Goal: Transaction & Acquisition: Purchase product/service

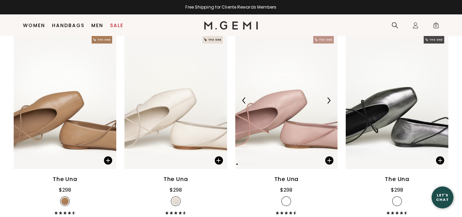
scroll to position [383, 0]
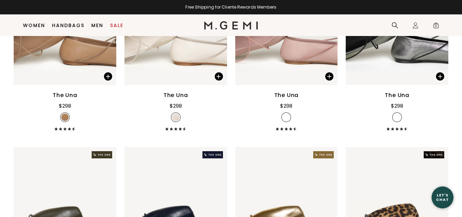
click at [293, 147] on img at bounding box center [286, 215] width 103 height 137
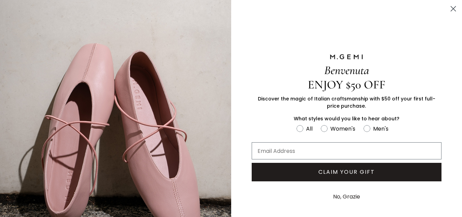
click at [447, 9] on div "Benvenuta ENJOY $50 OFF Discover the magic of Italian craftsmanship with $50 of…" at bounding box center [346, 129] width 231 height 259
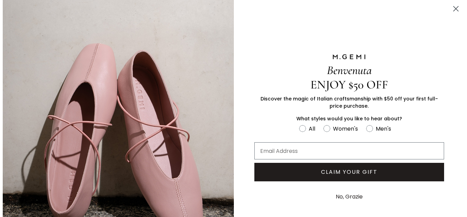
scroll to position [537, 0]
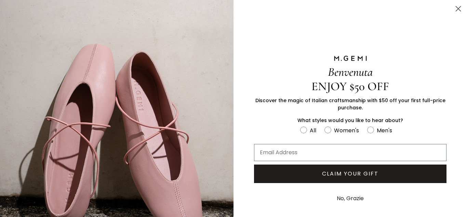
click at [454, 9] on circle "Close dialog" at bounding box center [458, 8] width 11 height 11
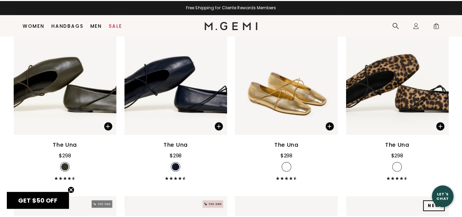
scroll to position [533, 0]
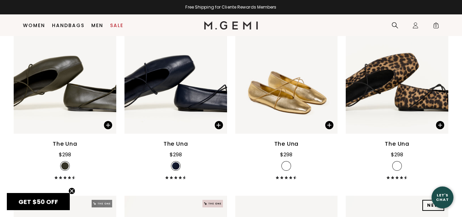
click at [175, 145] on div "The Una" at bounding box center [176, 144] width 25 height 8
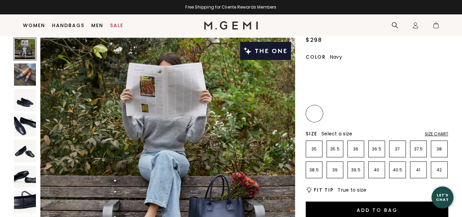
scroll to position [54, 0]
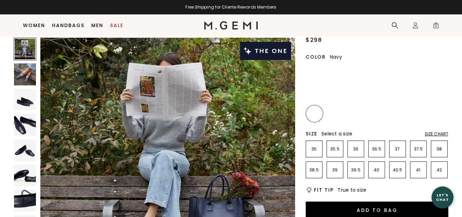
click at [439, 132] on div "Size Chart" at bounding box center [437, 133] width 24 height 5
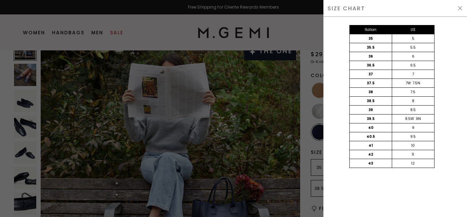
scroll to position [0, 0]
